Goal: Navigation & Orientation: Find specific page/section

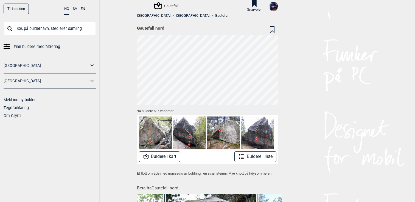
click at [162, 160] on button "Buldere i kart" at bounding box center [159, 157] width 41 height 11
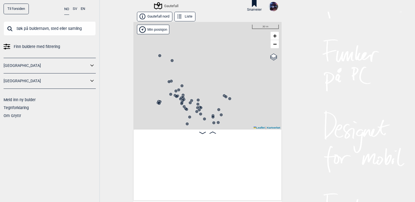
scroll to position [0, 43]
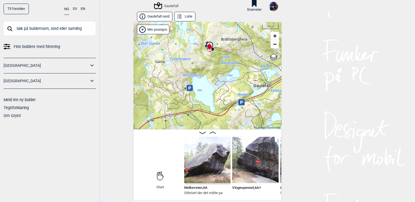
drag, startPoint x: 160, startPoint y: 101, endPoint x: 194, endPoint y: 59, distance: 54.2
click at [194, 59] on div "Gautefall" at bounding box center [208, 76] width 148 height 108
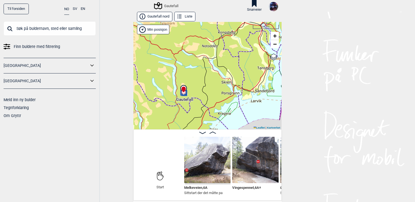
drag, startPoint x: 239, startPoint y: 57, endPoint x: 201, endPoint y: 89, distance: 49.7
click at [201, 89] on div "Gautefall" at bounding box center [208, 76] width 148 height 108
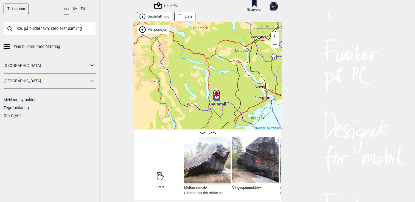
drag, startPoint x: 200, startPoint y: 88, endPoint x: 232, endPoint y: 92, distance: 32.9
click at [232, 92] on div "Gautefall" at bounding box center [208, 76] width 148 height 108
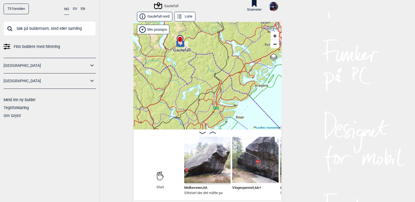
drag, startPoint x: 238, startPoint y: 97, endPoint x: 217, endPoint y: 40, distance: 61.1
click at [217, 40] on div "Gautefall" at bounding box center [208, 76] width 148 height 108
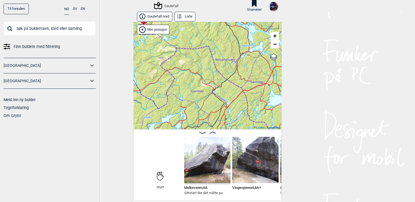
drag, startPoint x: 173, startPoint y: 55, endPoint x: 138, endPoint y: 49, distance: 35.2
click at [139, 49] on div "Gautefall" at bounding box center [208, 76] width 148 height 108
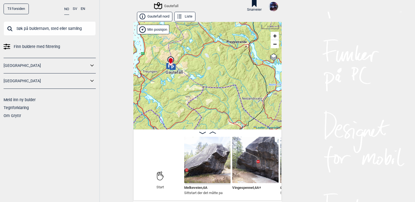
drag, startPoint x: 228, startPoint y: 77, endPoint x: 283, endPoint y: 119, distance: 69.3
click at [282, 119] on div "Til forsiden NO SV EN Finn buldere med filtrering [GEOGRAPHIC_DATA] [GEOGRAPHIC…" at bounding box center [207, 101] width 415 height 202
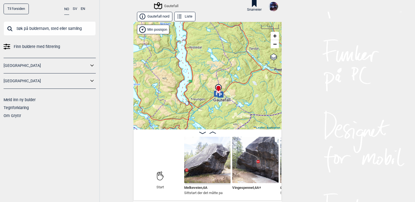
drag, startPoint x: 195, startPoint y: 103, endPoint x: 221, endPoint y: 127, distance: 35.0
click at [221, 127] on div "Gautefall" at bounding box center [208, 76] width 148 height 108
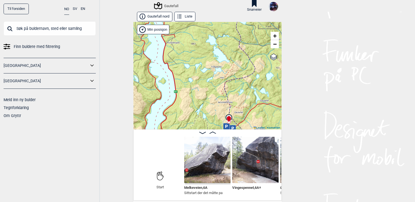
drag, startPoint x: 200, startPoint y: 60, endPoint x: 249, endPoint y: 103, distance: 65.6
click at [249, 103] on div "Gautefall" at bounding box center [208, 76] width 148 height 108
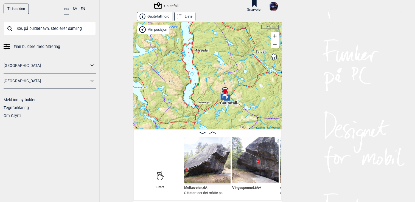
drag, startPoint x: 259, startPoint y: 103, endPoint x: 245, endPoint y: 84, distance: 23.4
click at [245, 84] on div "Gautefall" at bounding box center [208, 76] width 148 height 108
click at [190, 15] on button "Liste" at bounding box center [184, 17] width 21 height 10
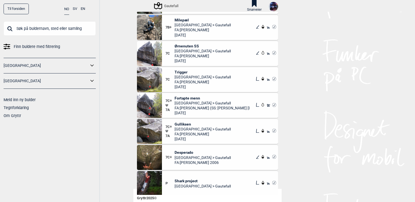
scroll to position [14, 0]
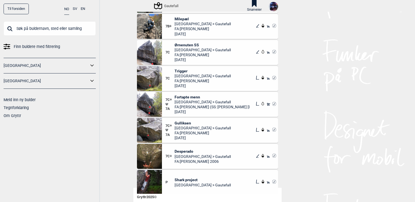
click at [155, 104] on img at bounding box center [149, 104] width 25 height 25
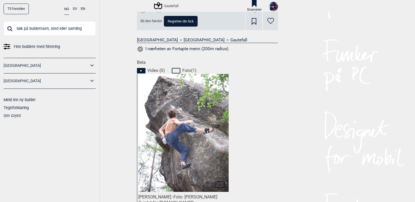
scroll to position [232, 0]
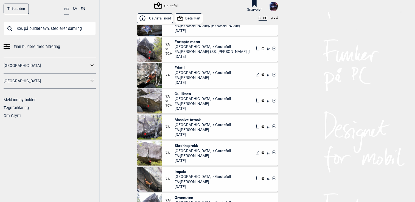
scroll to position [1843, 0]
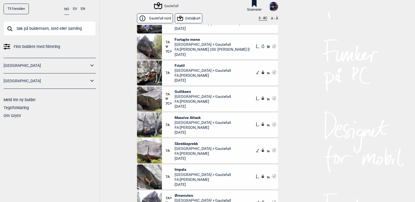
click at [152, 171] on img at bounding box center [149, 177] width 25 height 25
